Goal: Task Accomplishment & Management: Use online tool/utility

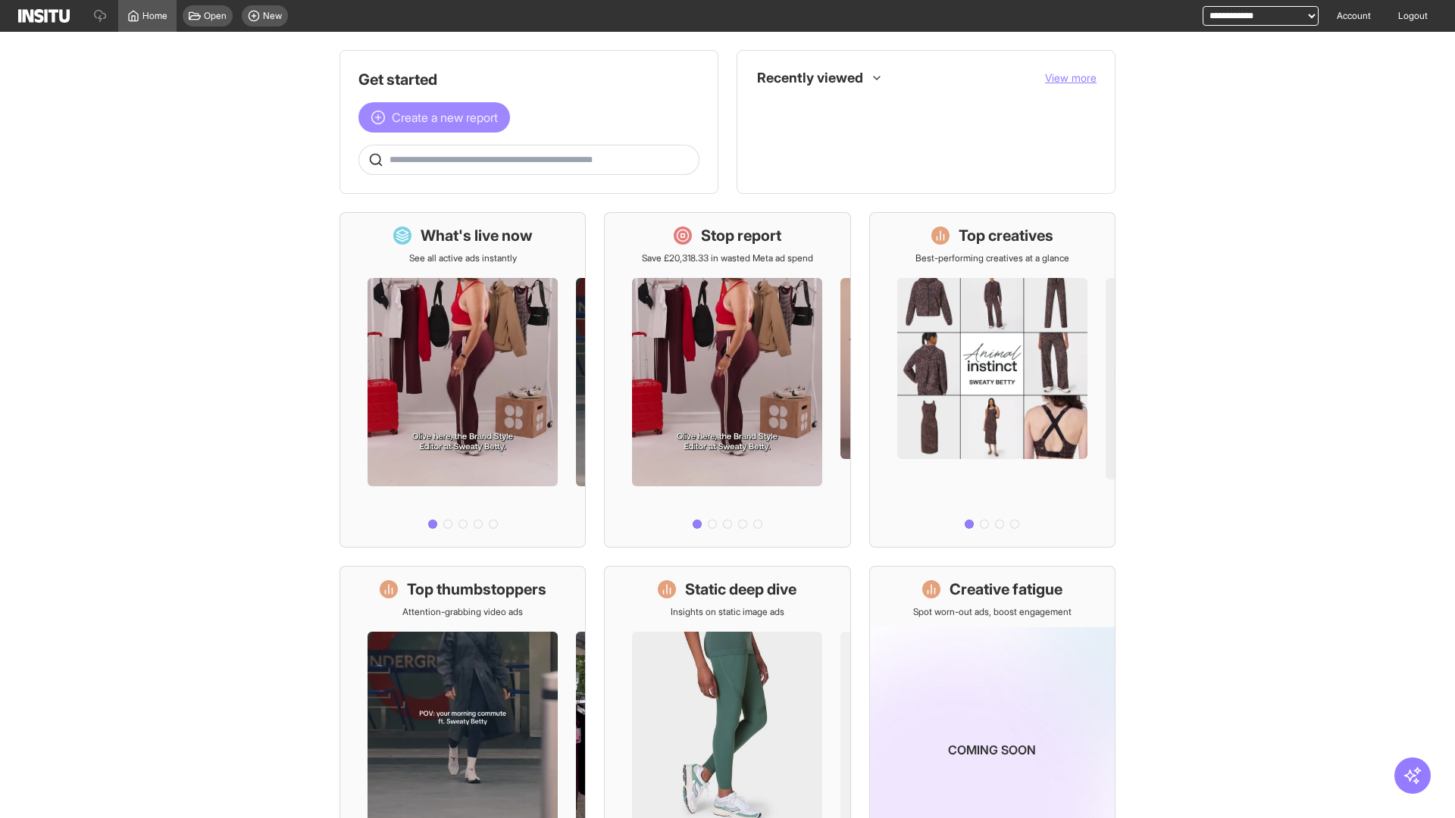
click at [438, 117] on span "Create a new report" at bounding box center [445, 117] width 106 height 18
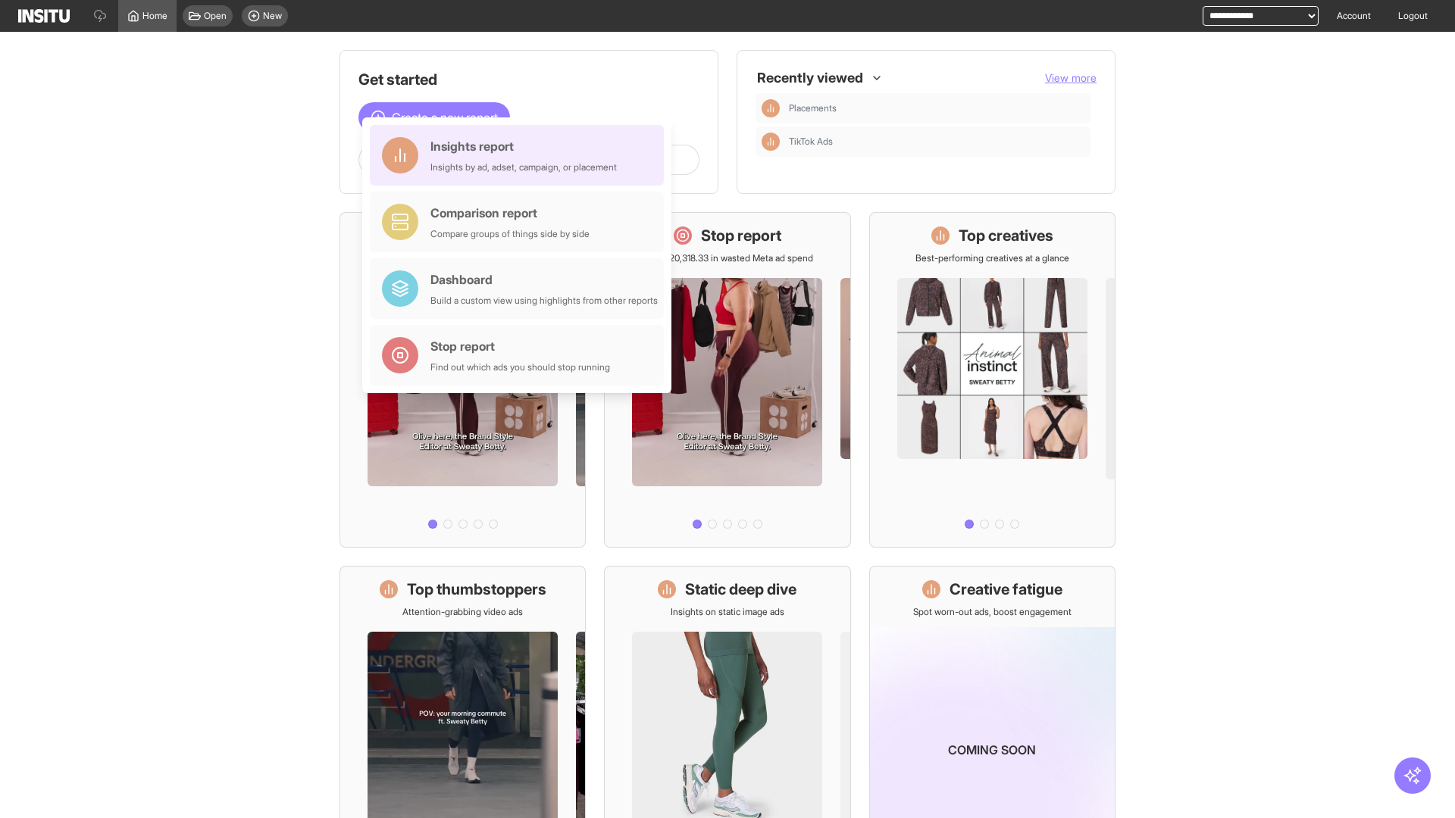
click at [521, 155] on div "Insights report Insights by ad, adset, campaign, or placement" at bounding box center [523, 155] width 186 height 36
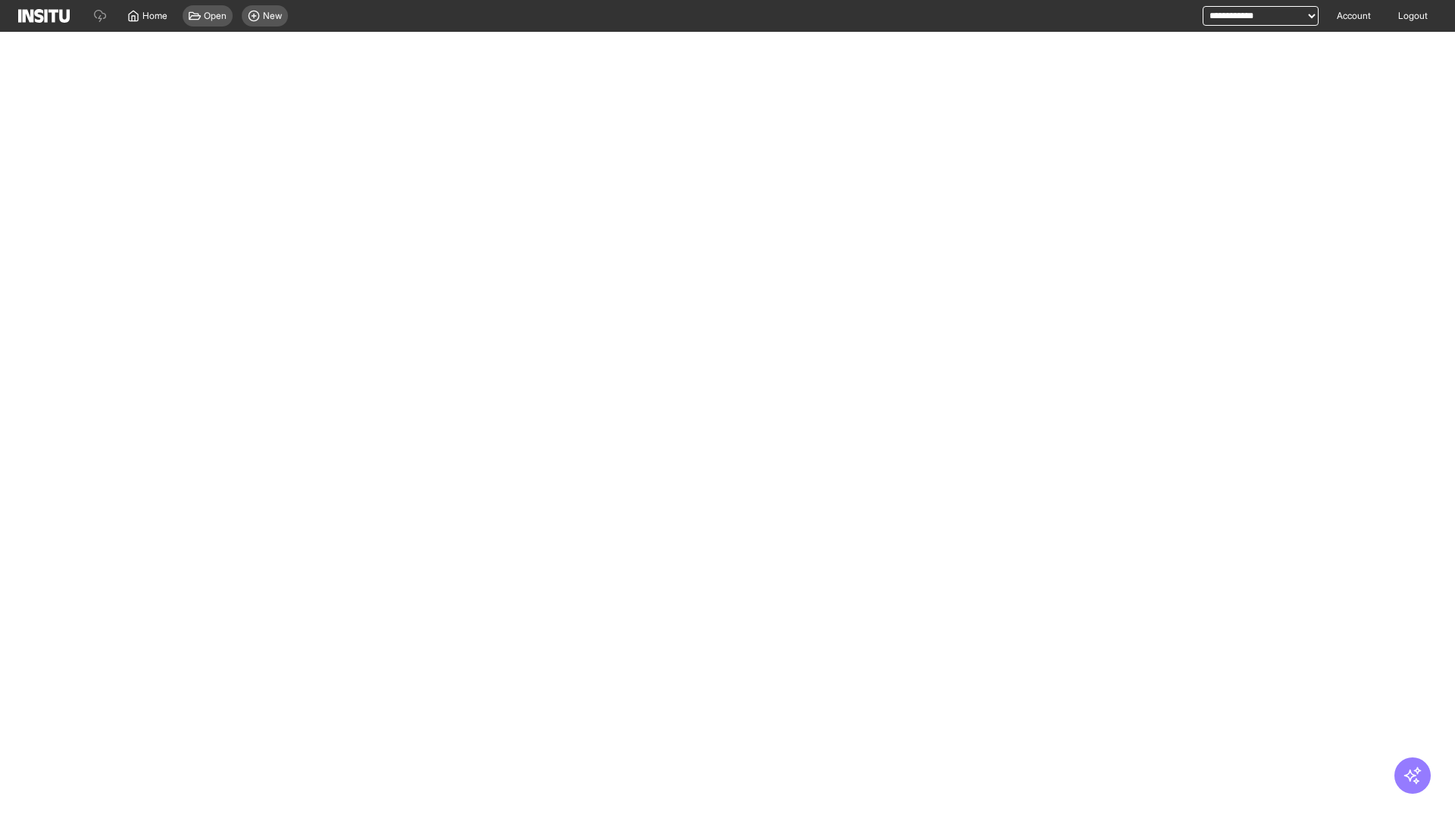
select select "**"
